Goal: Task Accomplishment & Management: Manage account settings

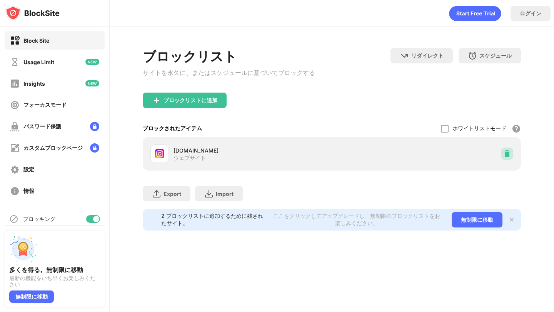
click at [509, 155] on img at bounding box center [507, 154] width 8 height 8
